Goal: Transaction & Acquisition: Book appointment/travel/reservation

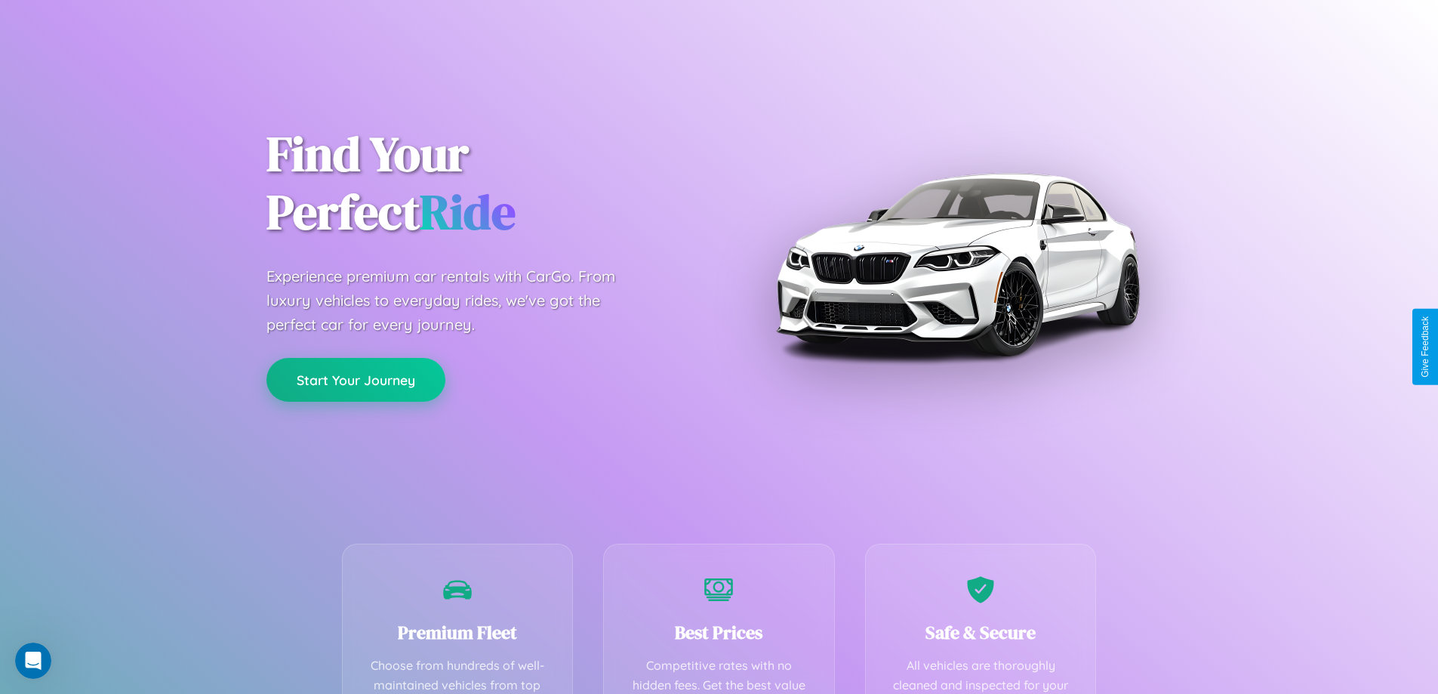
click at [356, 380] on button "Start Your Journey" at bounding box center [355, 380] width 179 height 44
click at [356, 379] on button "Start Your Journey" at bounding box center [355, 380] width 179 height 44
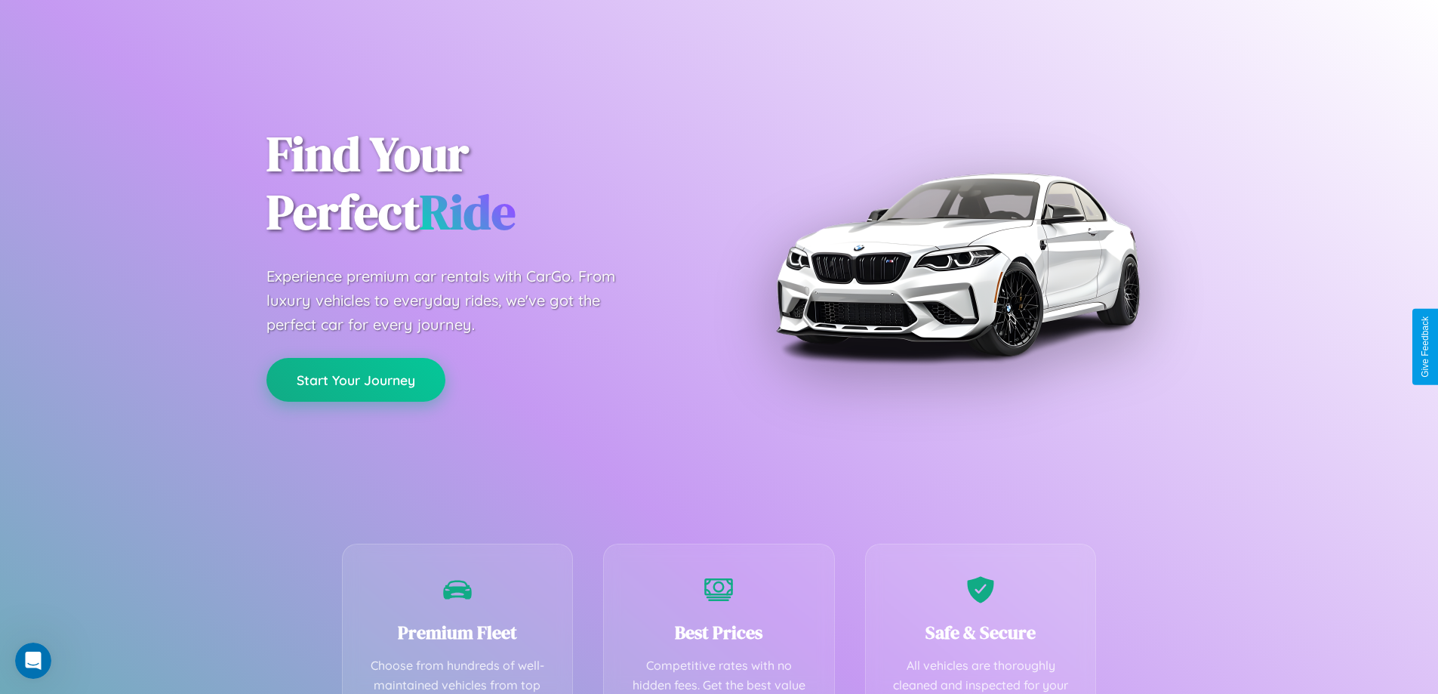
click at [356, 379] on button "Start Your Journey" at bounding box center [355, 380] width 179 height 44
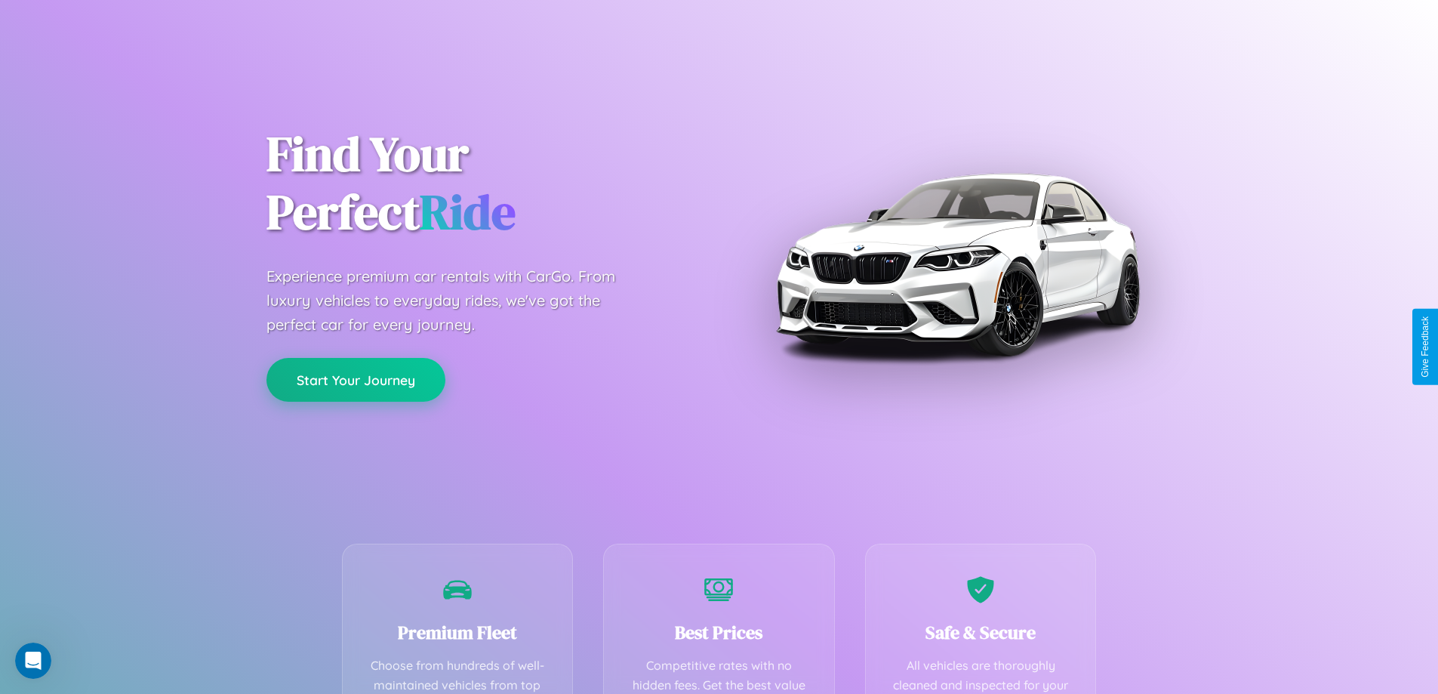
click at [356, 379] on button "Start Your Journey" at bounding box center [355, 380] width 179 height 44
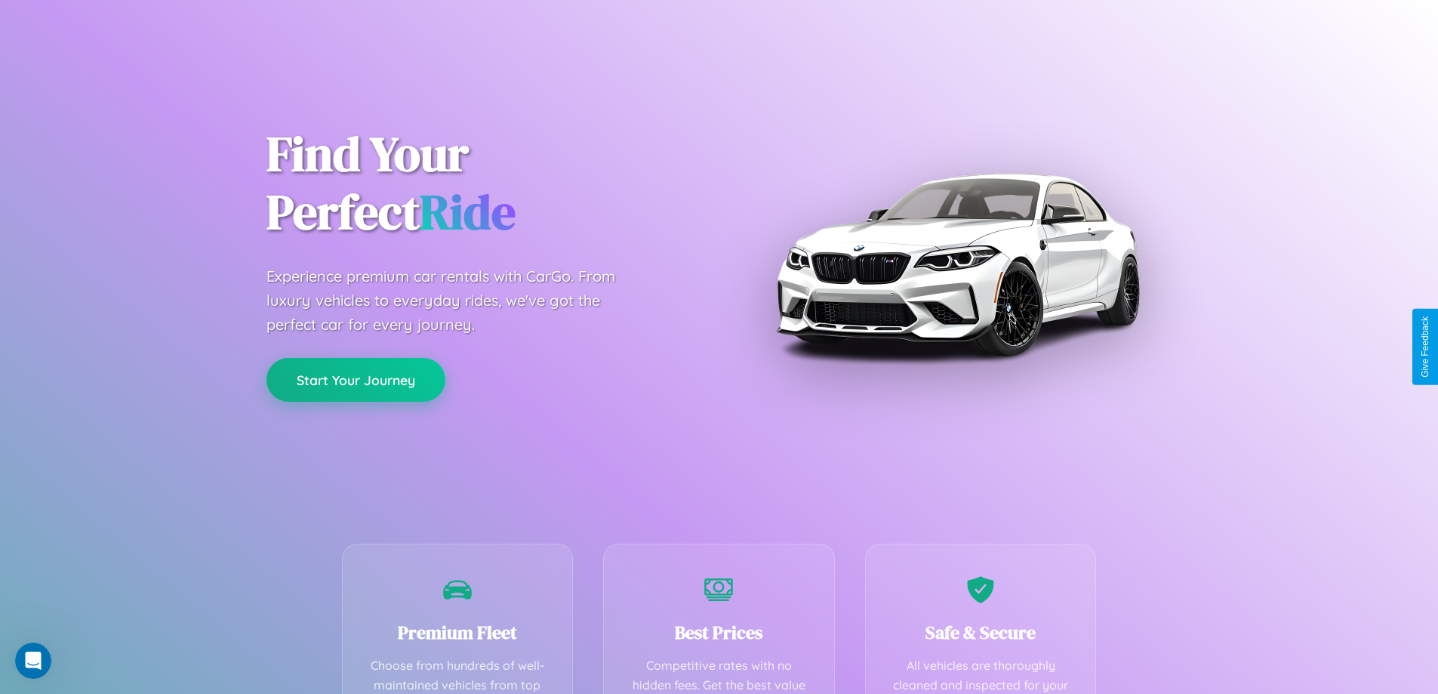
click at [356, 379] on button "Start Your Journey" at bounding box center [355, 380] width 179 height 44
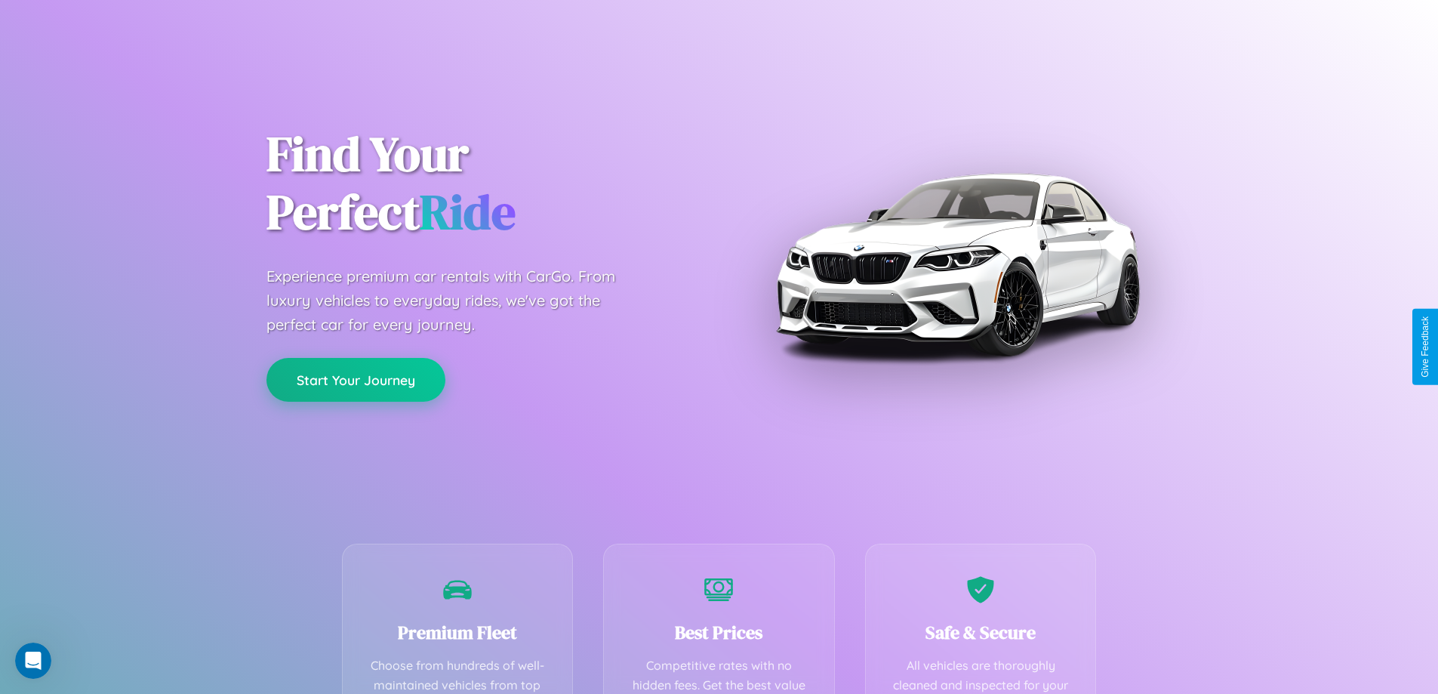
click at [356, 379] on button "Start Your Journey" at bounding box center [355, 380] width 179 height 44
